Goal: Task Accomplishment & Management: Manage account settings

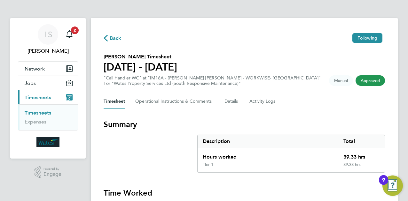
click at [44, 113] on link "Timesheets" at bounding box center [38, 113] width 27 height 6
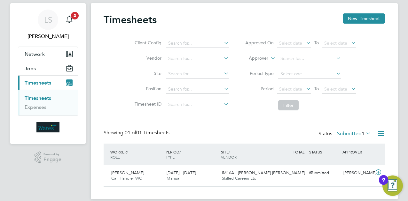
scroll to position [23, 0]
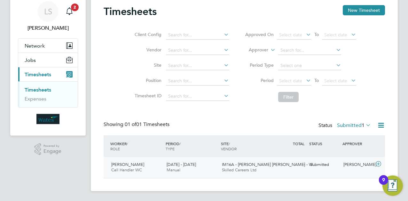
click at [135, 165] on span "Hamda Mohamed" at bounding box center [127, 164] width 33 height 5
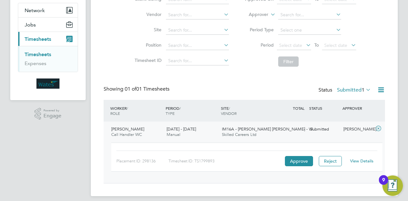
scroll to position [63, 0]
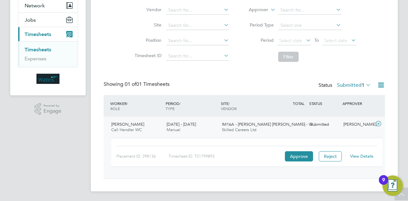
click at [365, 155] on link "View Details" at bounding box center [361, 156] width 23 height 5
click at [302, 156] on button "Approve" at bounding box center [299, 156] width 28 height 10
click at [305, 156] on button "Approve" at bounding box center [299, 156] width 28 height 10
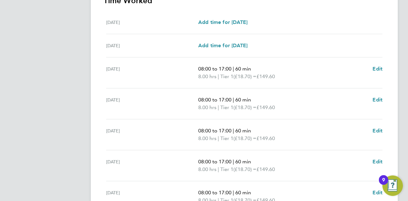
scroll to position [224, 0]
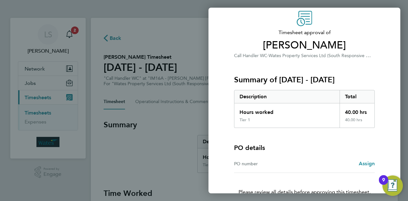
scroll to position [60, 0]
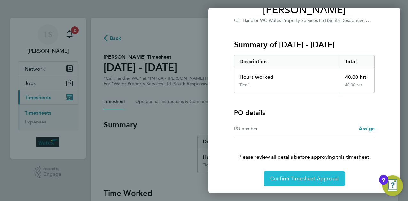
click at [314, 177] on span "Confirm Timesheet Approval" at bounding box center [304, 179] width 68 height 6
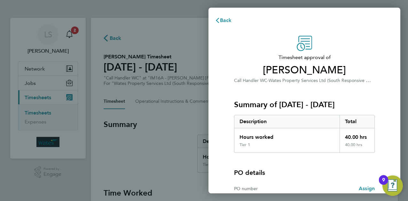
scroll to position [60, 0]
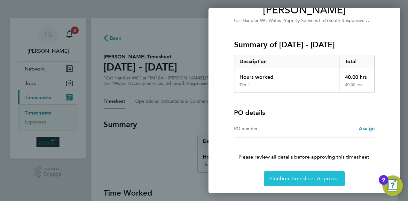
click at [290, 180] on span "Confirm Timesheet Approval" at bounding box center [304, 179] width 68 height 6
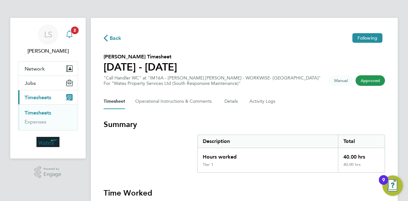
click at [73, 32] on span "2" at bounding box center [75, 31] width 8 height 8
